Goal: Find specific page/section: Find specific page/section

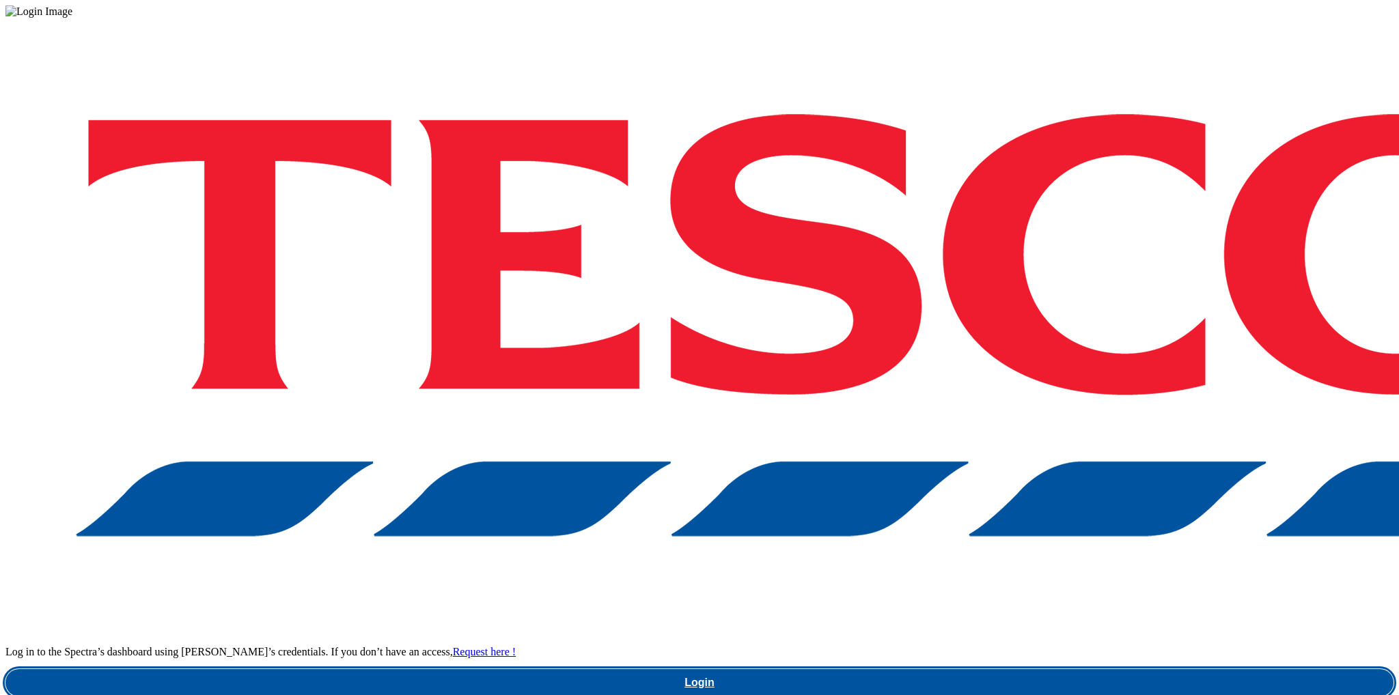
click at [1061, 669] on link "Login" at bounding box center [699, 682] width 1388 height 27
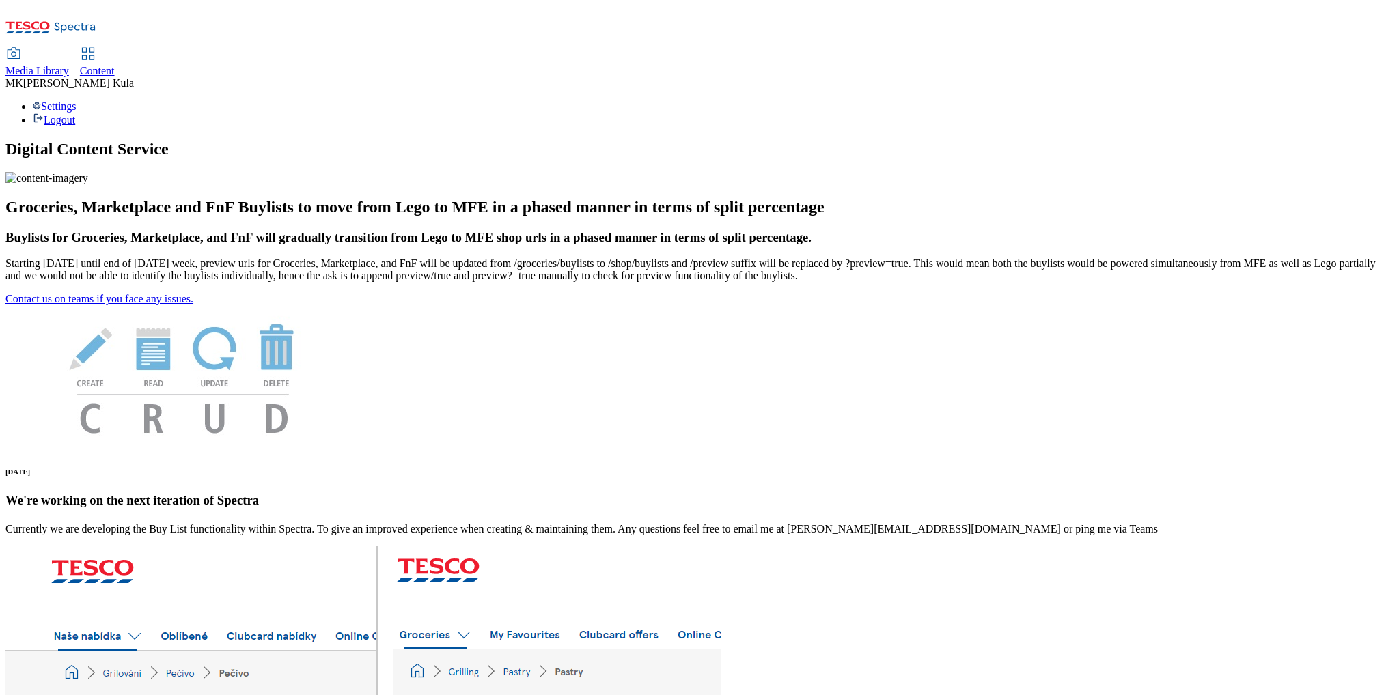
drag, startPoint x: 224, startPoint y: 16, endPoint x: 255, endPoint y: 25, distance: 32.5
click at [69, 65] on span "Media Library" at bounding box center [37, 71] width 64 height 12
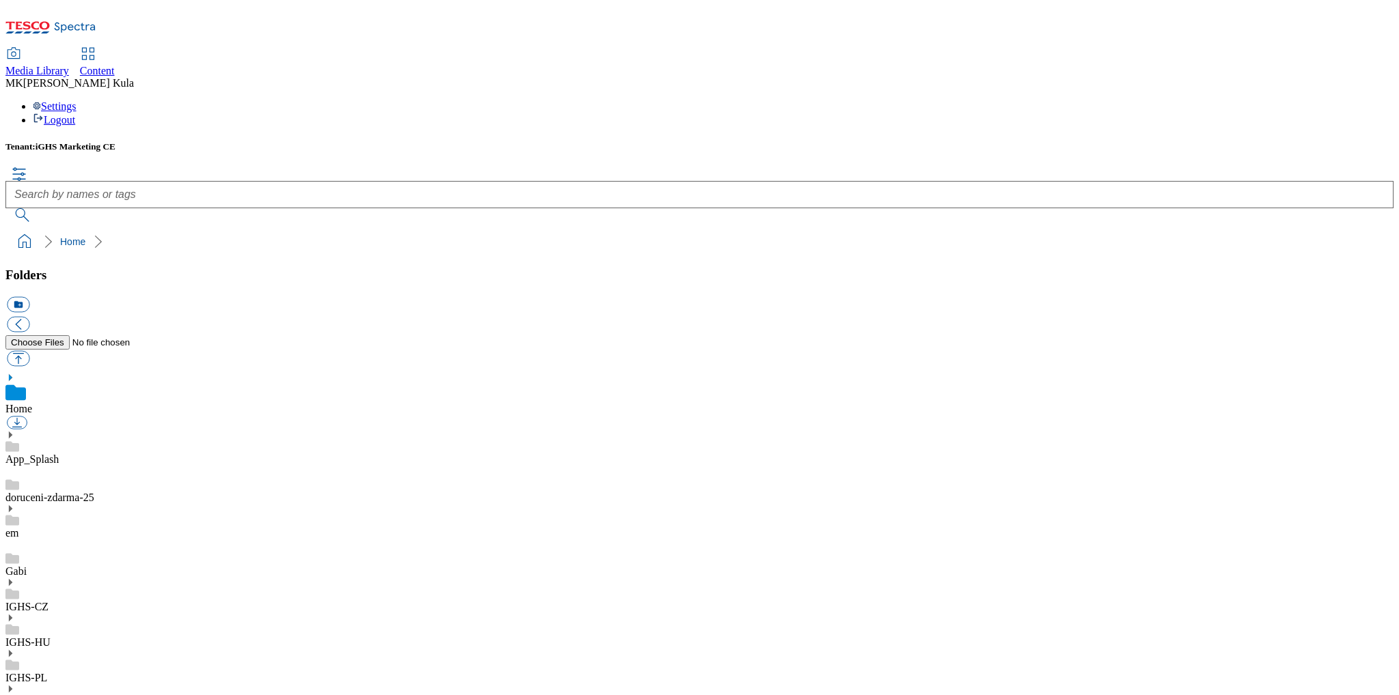
click at [15, 613] on icon at bounding box center [10, 618] width 10 height 10
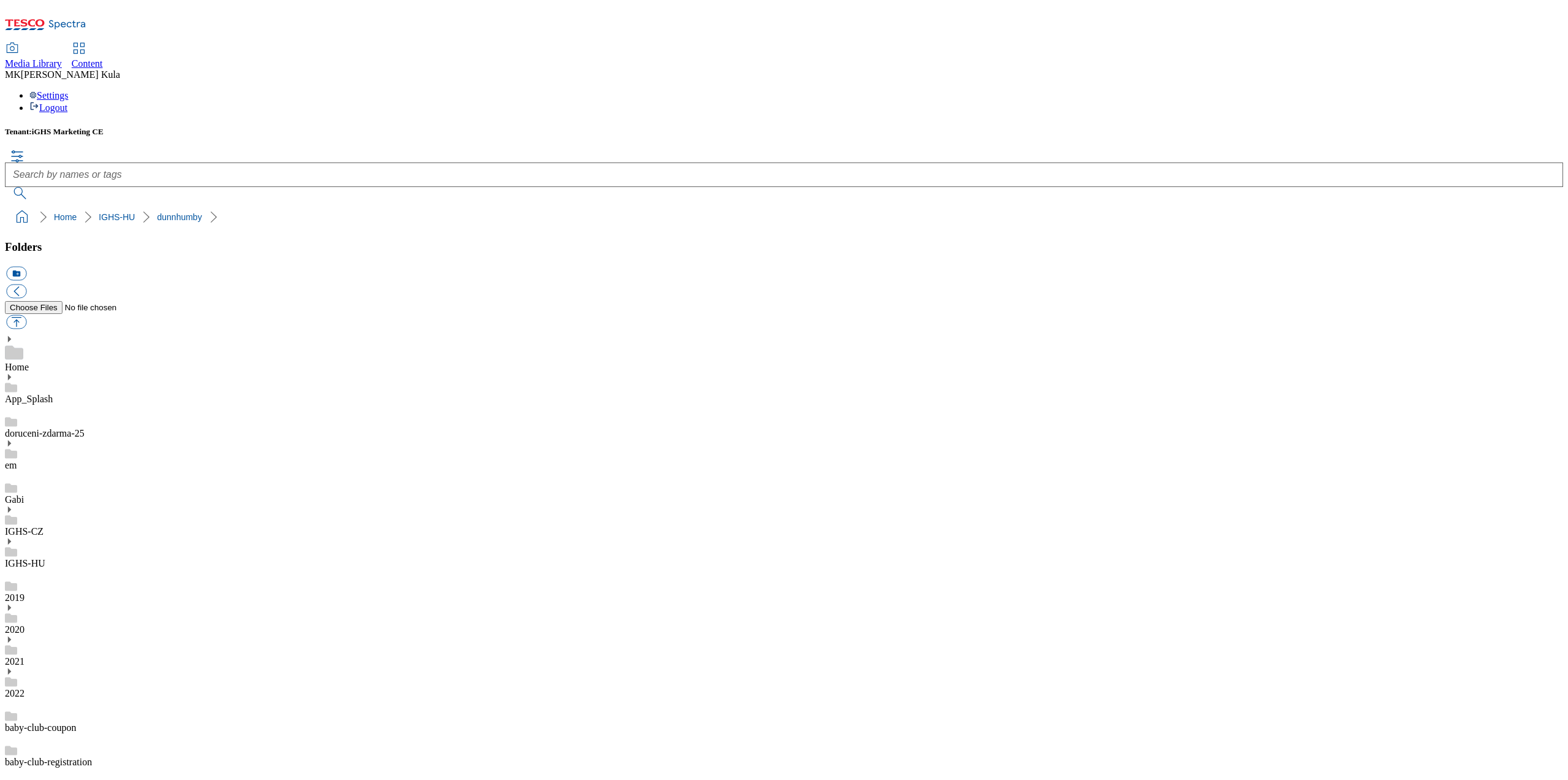
scroll to position [306, 0]
